Goal: Task Accomplishment & Management: Use online tool/utility

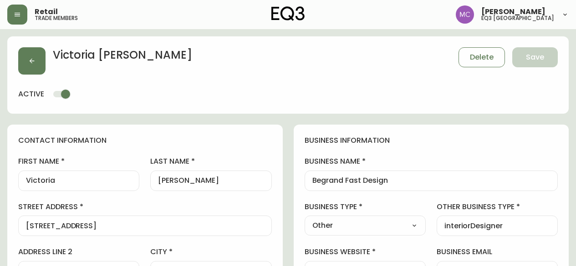
select select "BC"
select select "CA"
select select "CA_EN"
select select "Other"
select select "cjw10z96p001r6gs00juufhhe"
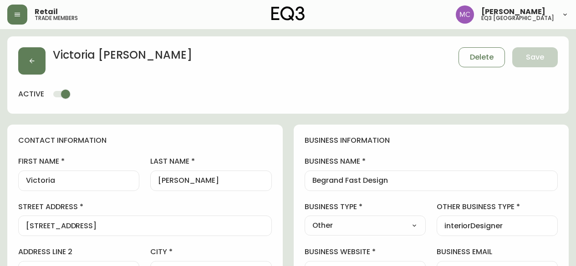
select select "false"
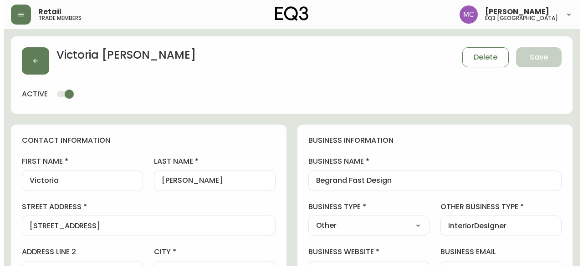
scroll to position [462, 0]
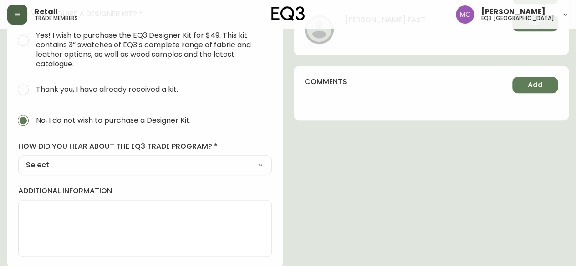
click at [16, 13] on icon "button" at bounding box center [17, 15] width 5 height 4
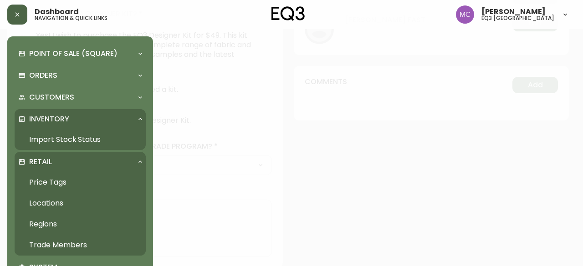
click at [52, 147] on link "Import Stock Status" at bounding box center [80, 139] width 131 height 21
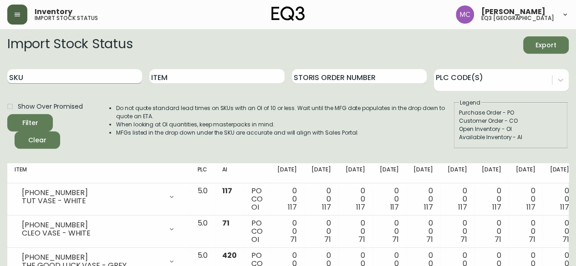
click at [63, 76] on input "SKU" at bounding box center [74, 76] width 135 height 15
paste input "[PHONE_NUMBER]"
type input "[PHONE_NUMBER]"
click at [7, 114] on button "Filter" at bounding box center [30, 122] width 46 height 17
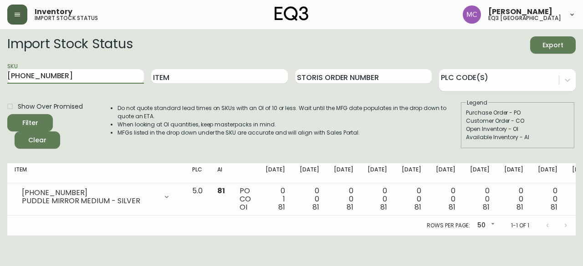
drag, startPoint x: 77, startPoint y: 69, endPoint x: 2, endPoint y: 74, distance: 75.3
click at [2, 74] on main "Import Stock Status Export SKU [PHONE_NUMBER] Item Storis Order Number PLC Code…" at bounding box center [291, 132] width 583 height 207
paste input "[PHONE_NUMBER]"
click at [7, 114] on button "Filter" at bounding box center [30, 122] width 46 height 17
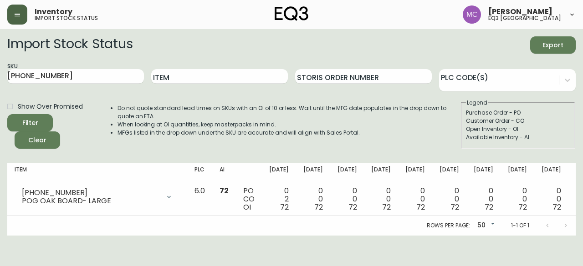
click at [555, 127] on div "Open Inventory - OI" at bounding box center [518, 129] width 104 height 8
type input "[PHONE_NUMBER]"
click at [187, 75] on input "Item" at bounding box center [219, 76] width 137 height 15
type input "puddle"
click at [7, 114] on button "Filter" at bounding box center [30, 122] width 46 height 17
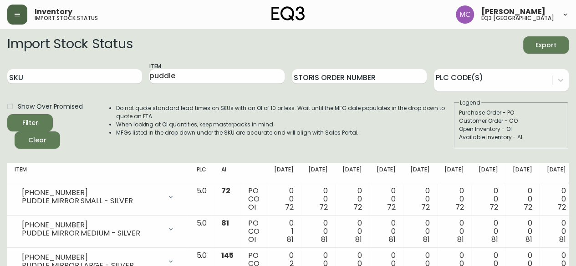
click at [551, 131] on div "Open Inventory - OI" at bounding box center [511, 129] width 104 height 8
drag, startPoint x: 187, startPoint y: 76, endPoint x: 92, endPoint y: 70, distance: 94.4
click at [92, 70] on div "SKU Item puddle Storis Order Number PLC Code(s)" at bounding box center [287, 77] width 561 height 30
click at [7, 114] on button "Filter" at bounding box center [30, 122] width 46 height 17
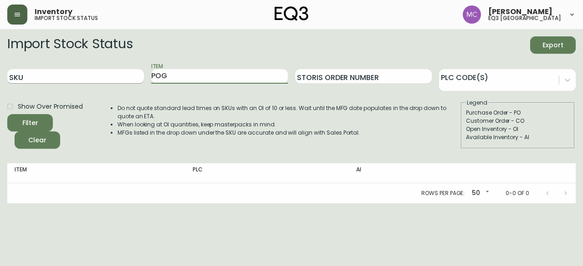
type input "POG"
click at [7, 114] on button "Filter" at bounding box center [30, 122] width 46 height 17
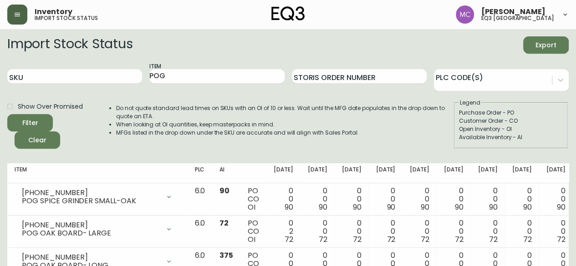
click at [556, 123] on div "Customer Order - CO" at bounding box center [511, 121] width 104 height 8
click at [551, 116] on div "Purchase Order - PO" at bounding box center [511, 113] width 104 height 8
click at [28, 79] on input "SKU" at bounding box center [74, 76] width 135 height 15
paste input "[PHONE_NUMBER]"
type input "[PHONE_NUMBER]"
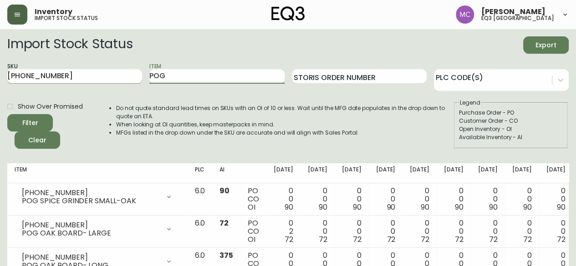
drag, startPoint x: 172, startPoint y: 75, endPoint x: 97, endPoint y: 72, distance: 74.7
click at [97, 72] on div "SKU [PHONE_NUMBER] Item POG Storis Order Number PLC Code(s)" at bounding box center [287, 77] width 561 height 30
click at [7, 114] on button "Filter" at bounding box center [30, 122] width 46 height 17
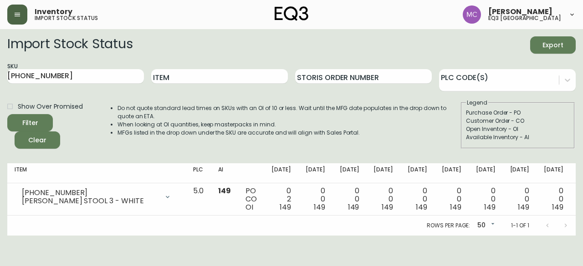
click at [560, 118] on div "Customer Order - CO" at bounding box center [518, 121] width 104 height 8
click at [575, 154] on main "Import Stock Status Export SKU [PHONE_NUMBER] Item Storis Order Number PLC Code…" at bounding box center [291, 132] width 583 height 207
